Goal: Navigation & Orientation: Find specific page/section

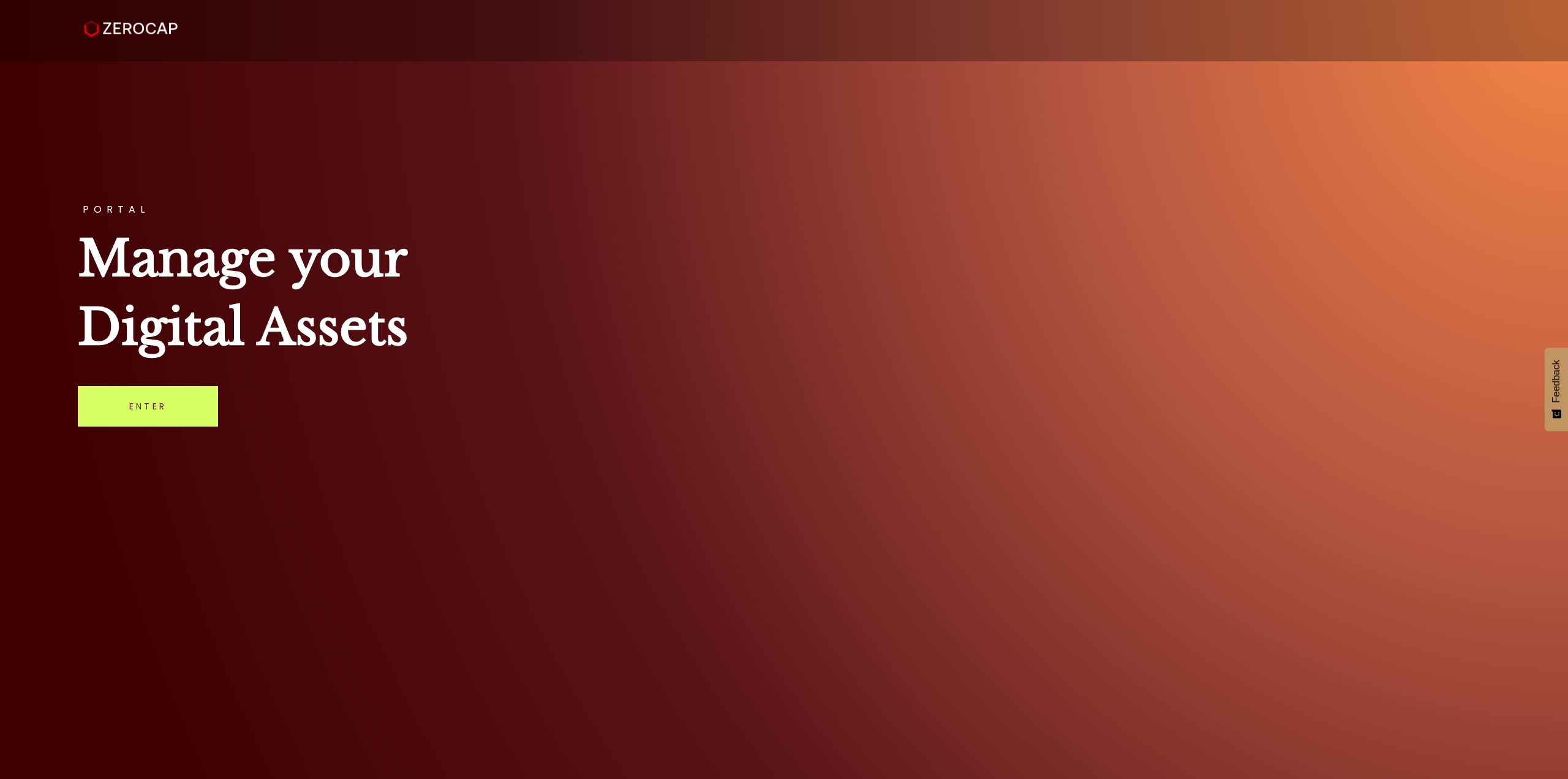
click at [154, 385] on div "PORTAL Manage your Digital Assets Enter" at bounding box center [784, 389] width 1568 height 779
click at [152, 399] on link "Enter" at bounding box center [147, 406] width 140 height 40
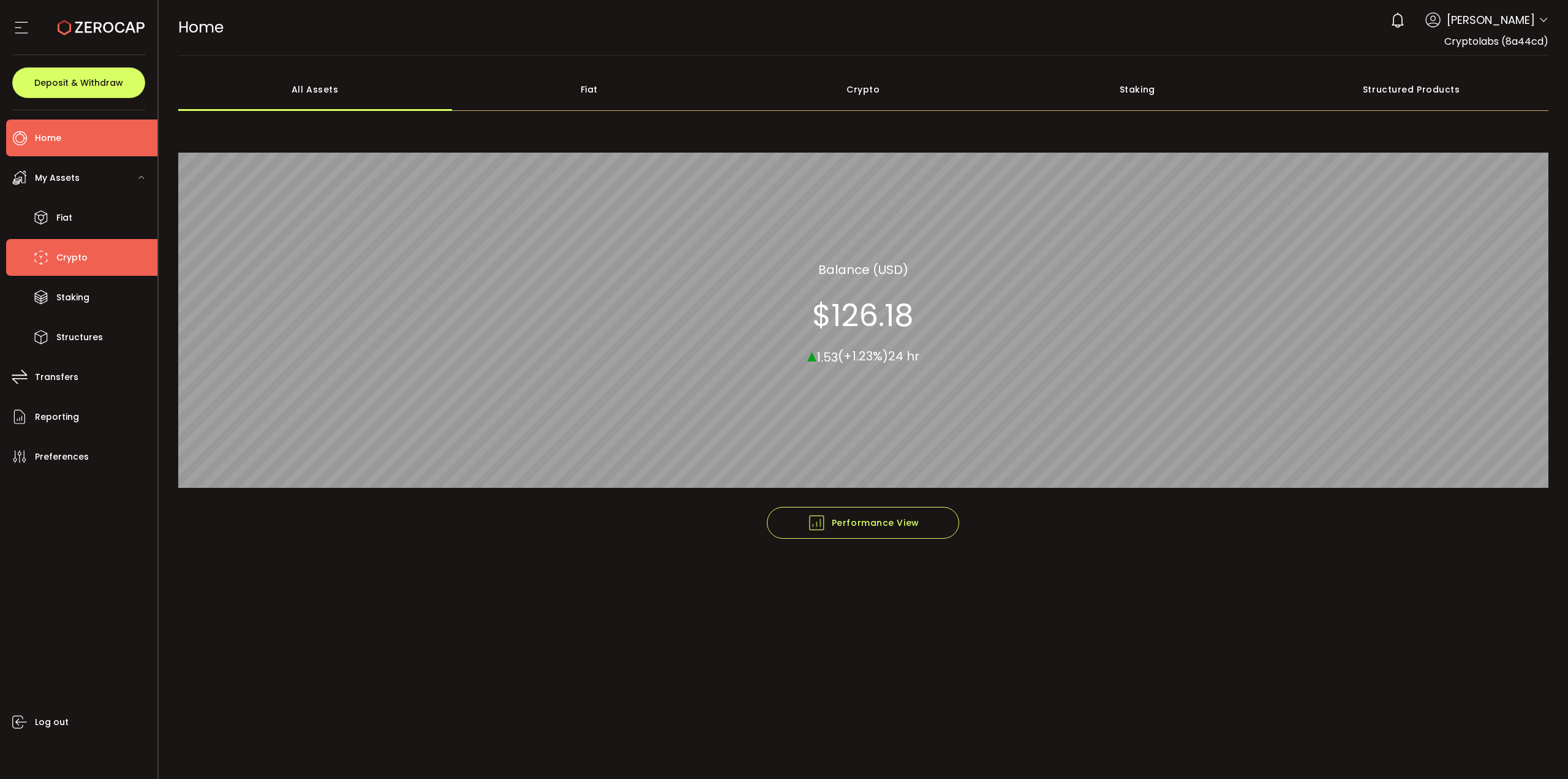
click at [71, 243] on li "Crypto" at bounding box center [82, 257] width 152 height 37
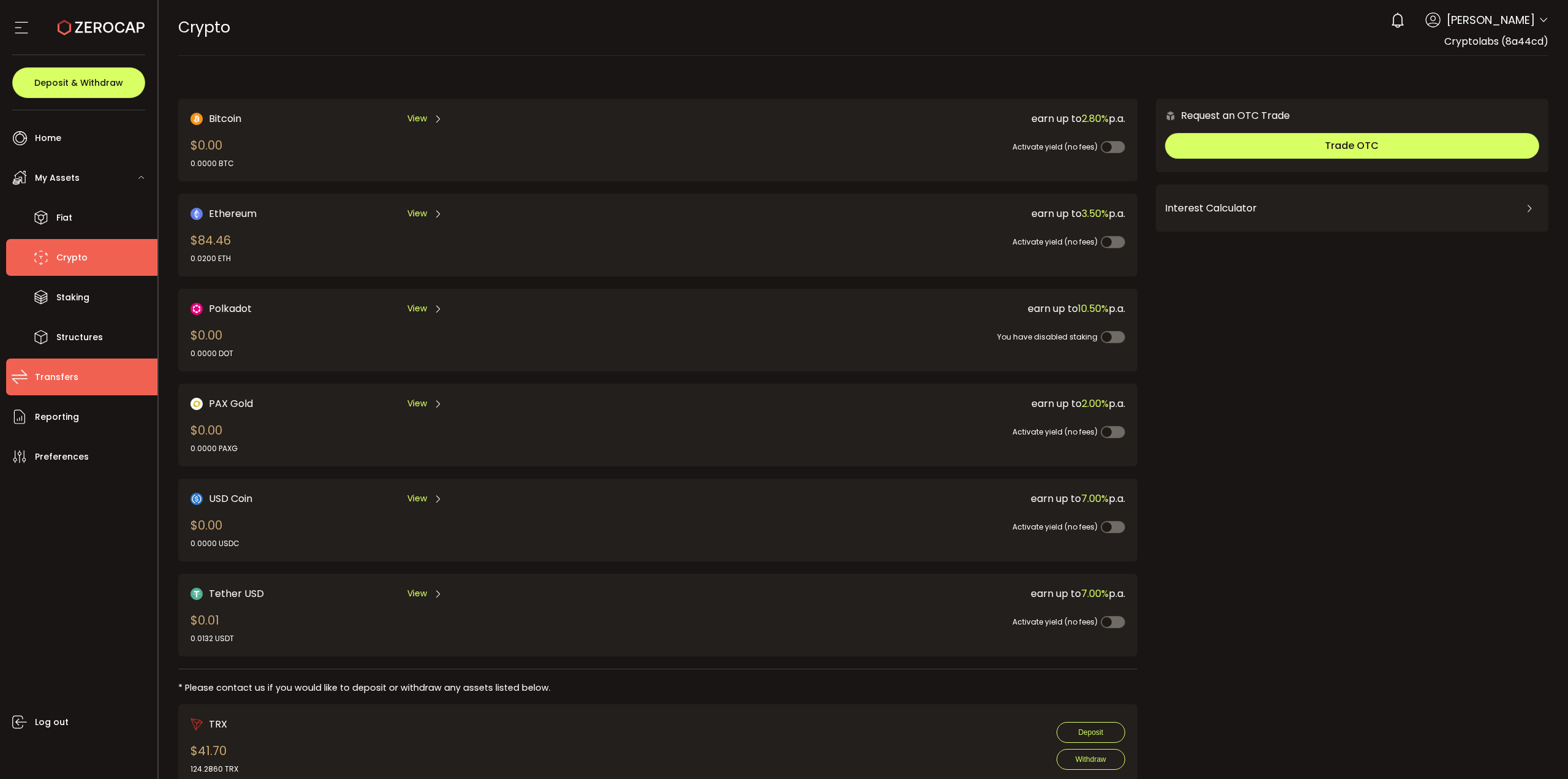
click at [56, 367] on li "Transfers" at bounding box center [82, 377] width 152 height 37
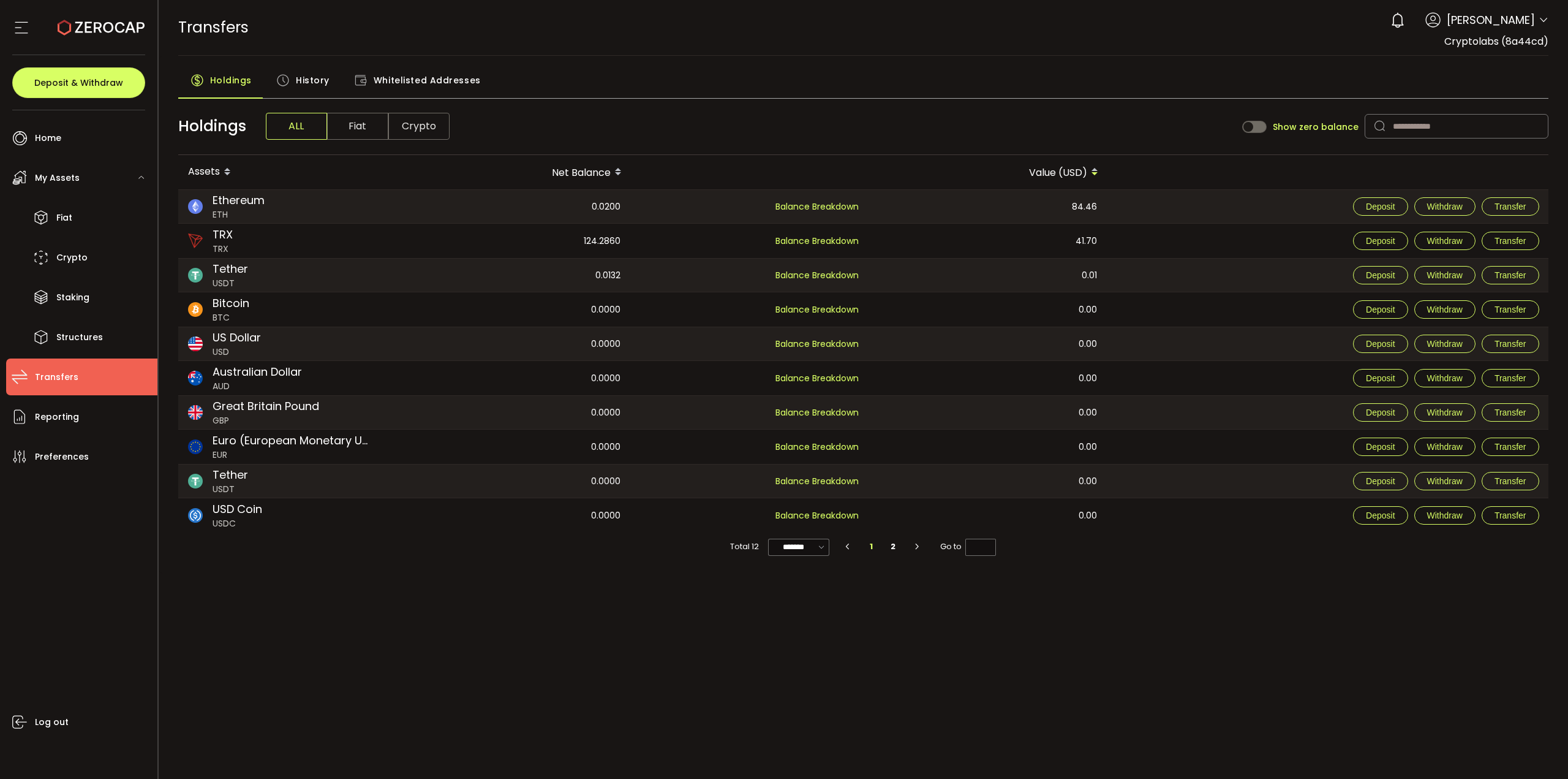
click at [304, 80] on span "History" at bounding box center [312, 80] width 34 height 25
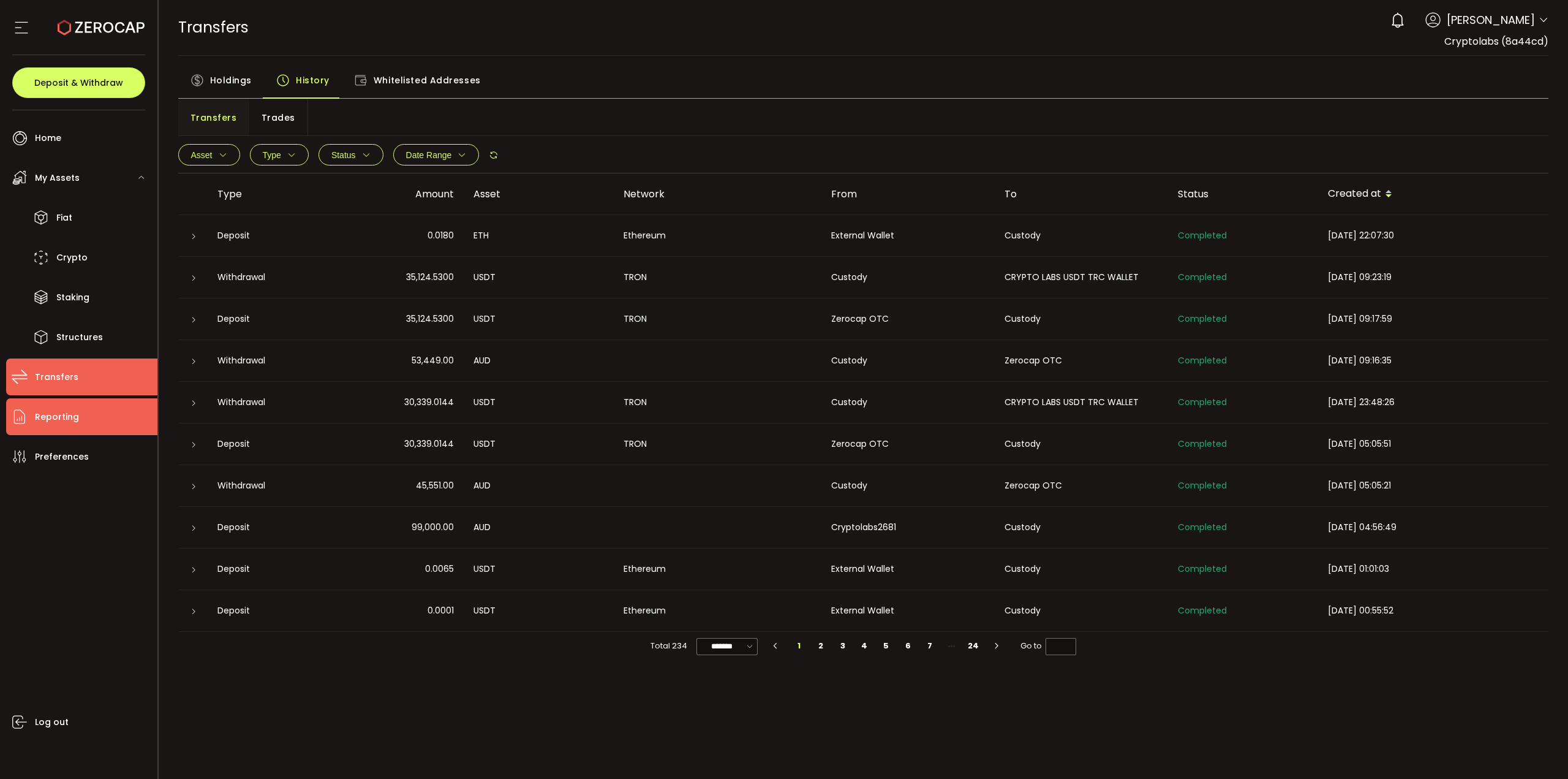
click at [58, 412] on span "Reporting" at bounding box center [57, 417] width 44 height 18
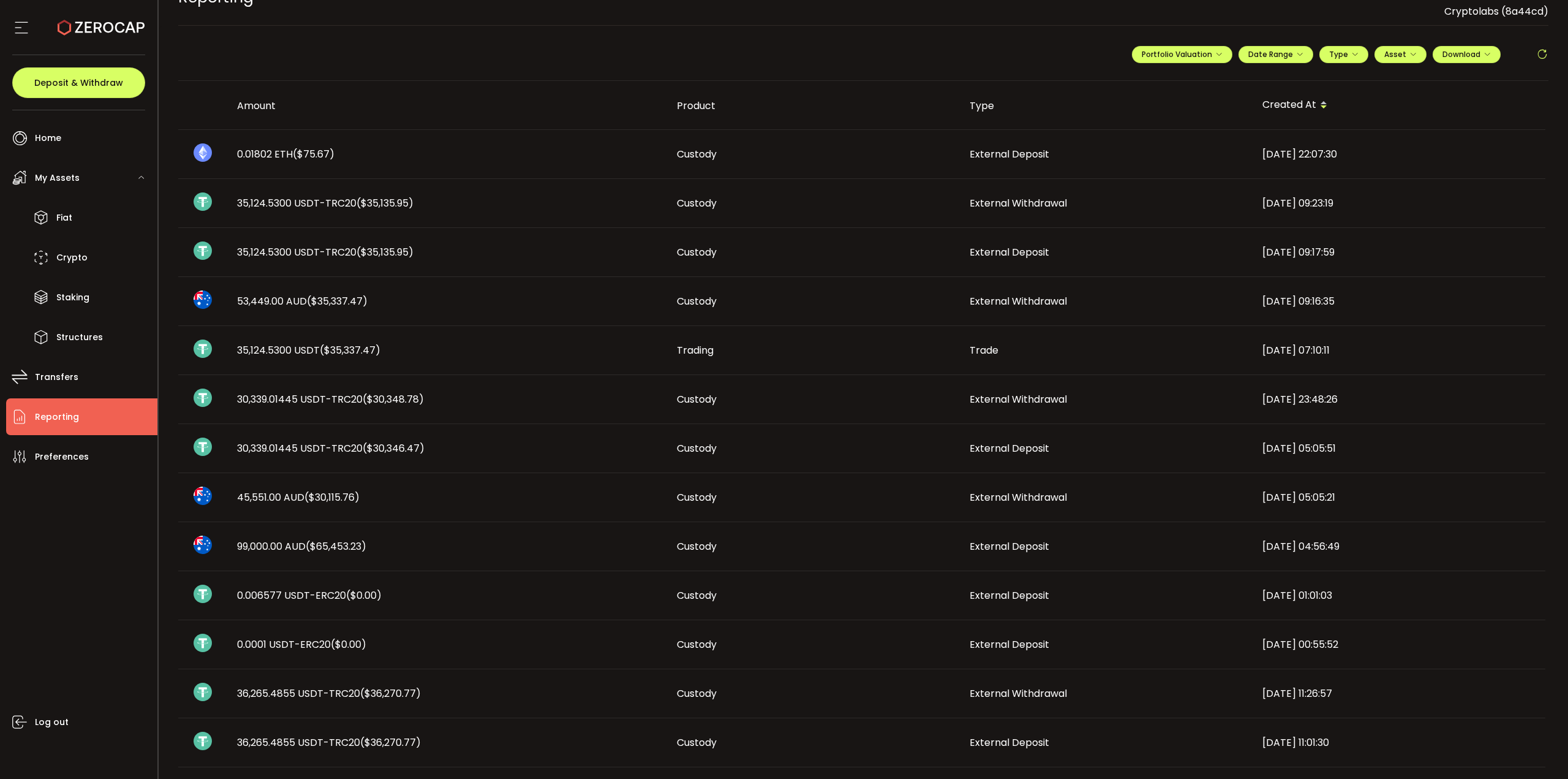
scroll to position [2, 0]
